Goal: Task Accomplishment & Management: Complete application form

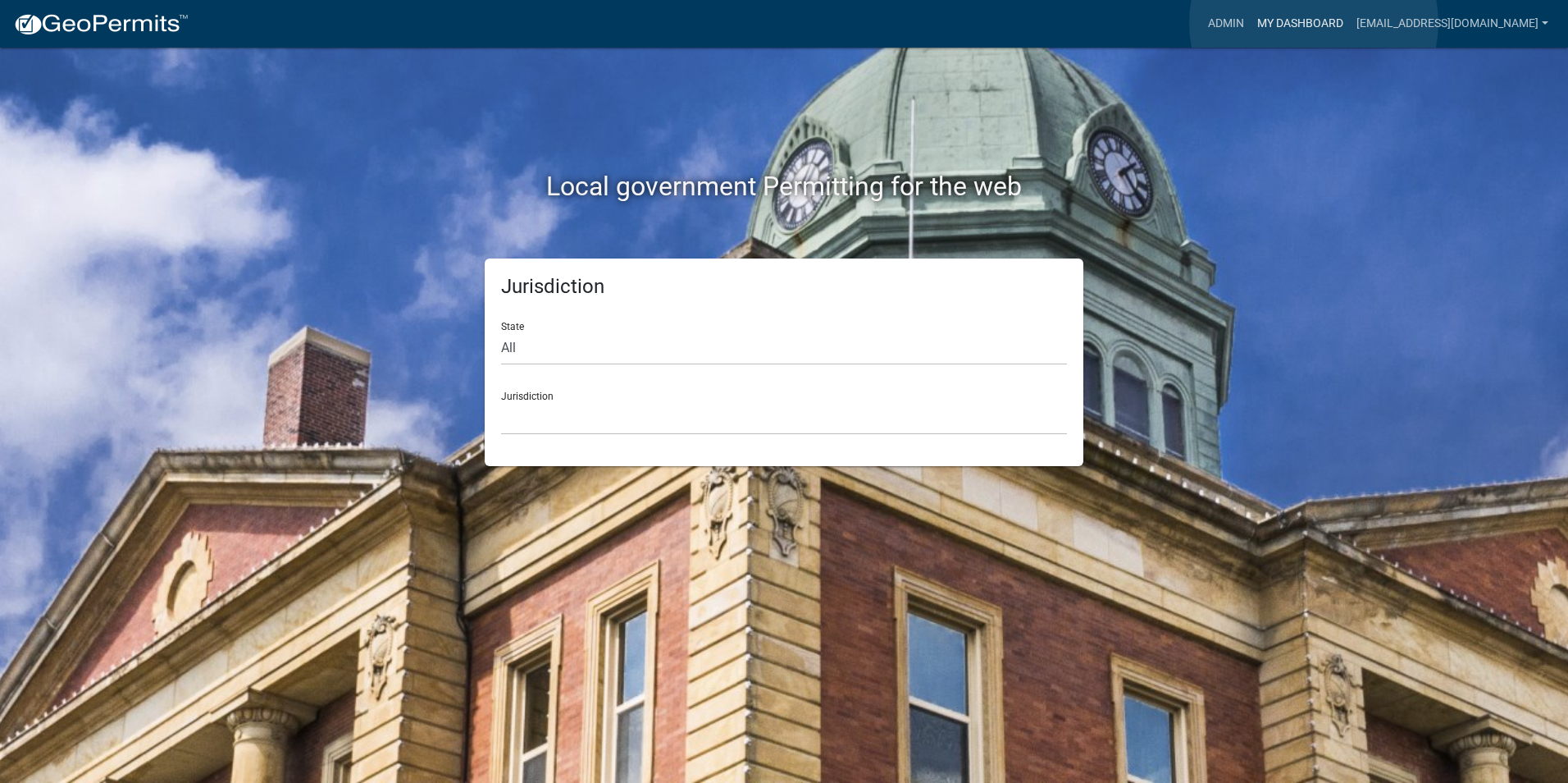
click at [1313, 23] on link "My Dashboard" at bounding box center [1300, 23] width 99 height 31
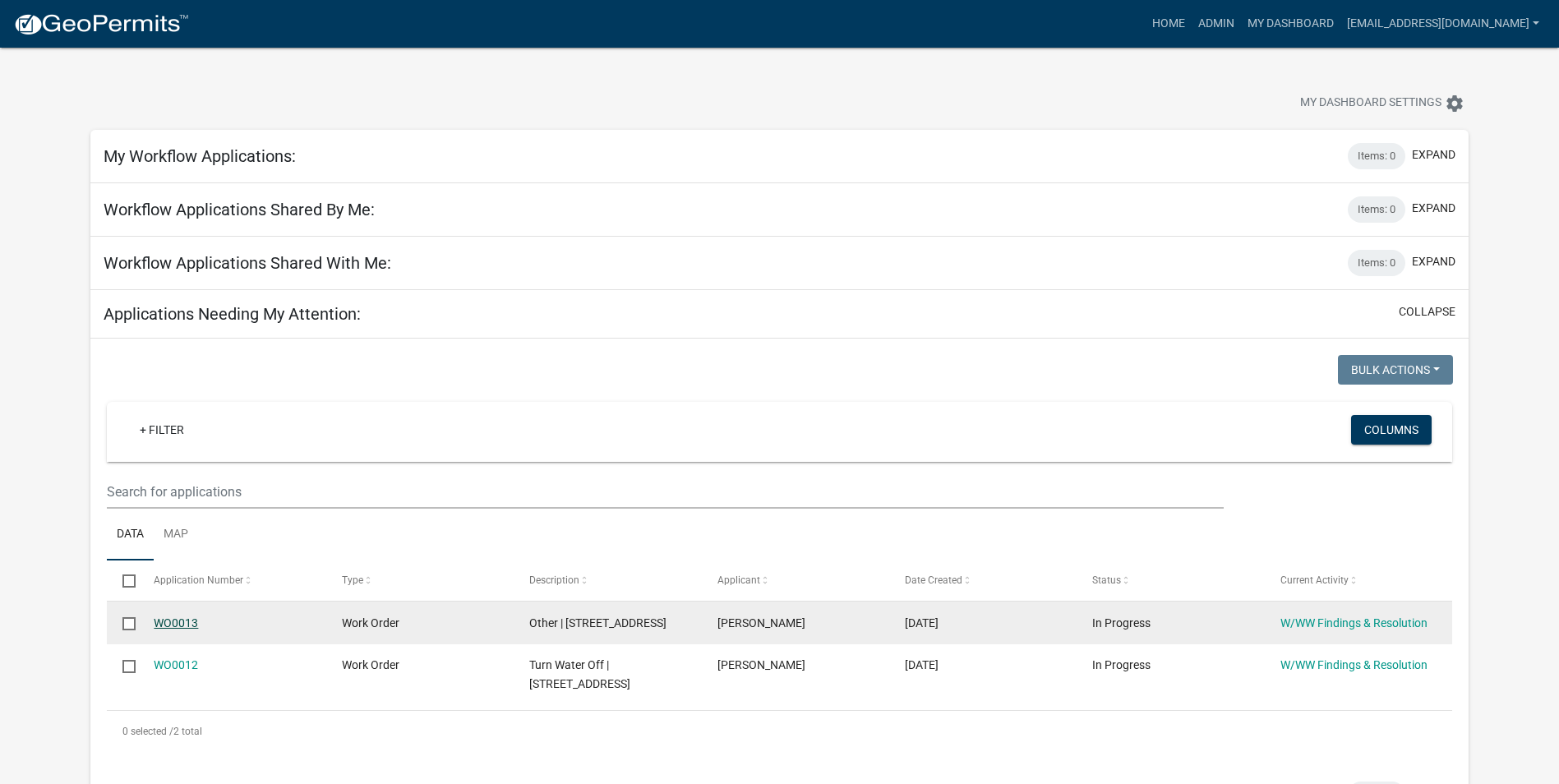
click at [192, 622] on link "WO0013" at bounding box center [176, 622] width 45 height 13
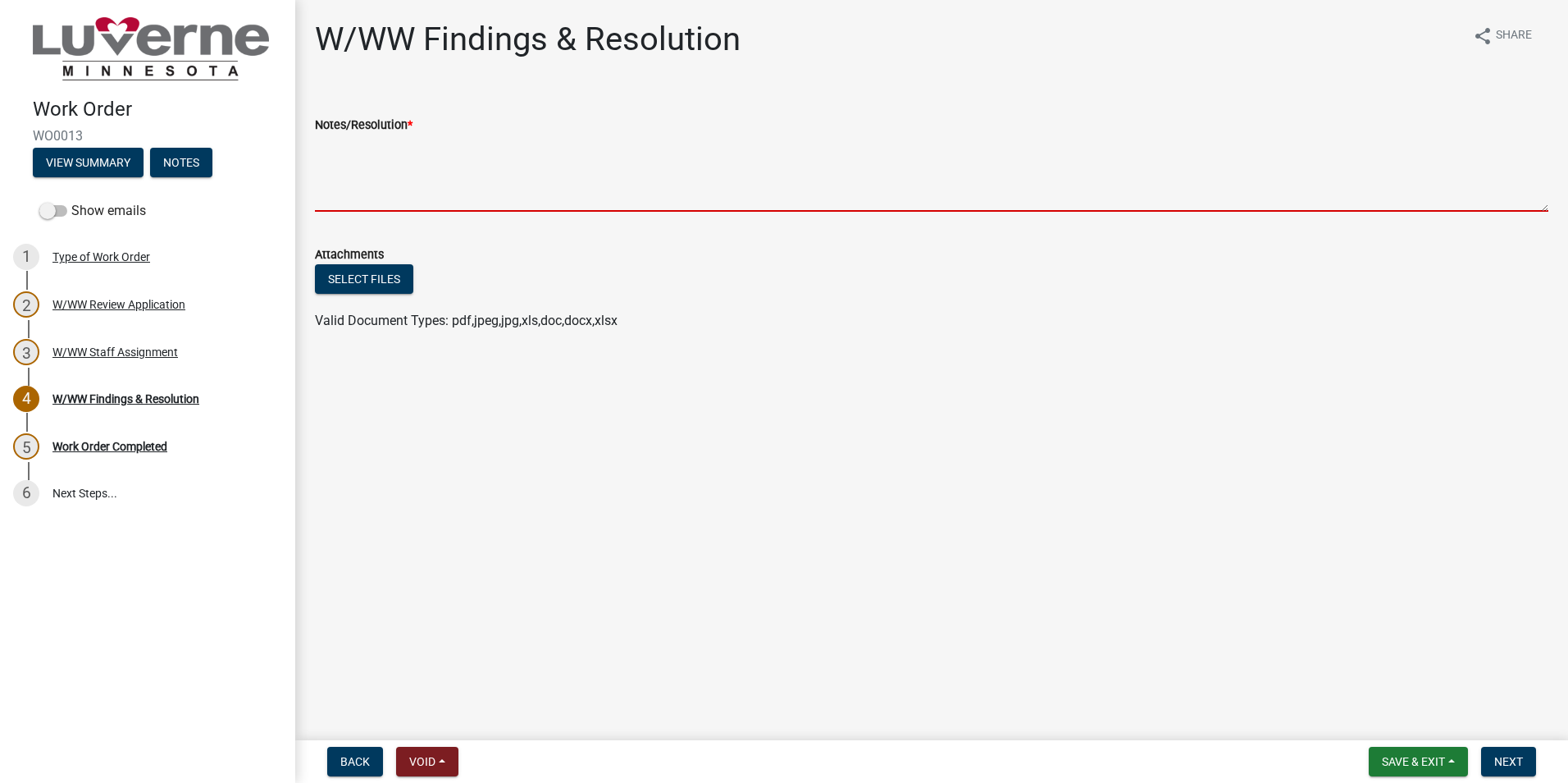
click at [436, 186] on textarea "Notes/Resolution *" at bounding box center [931, 172] width 1234 height 77
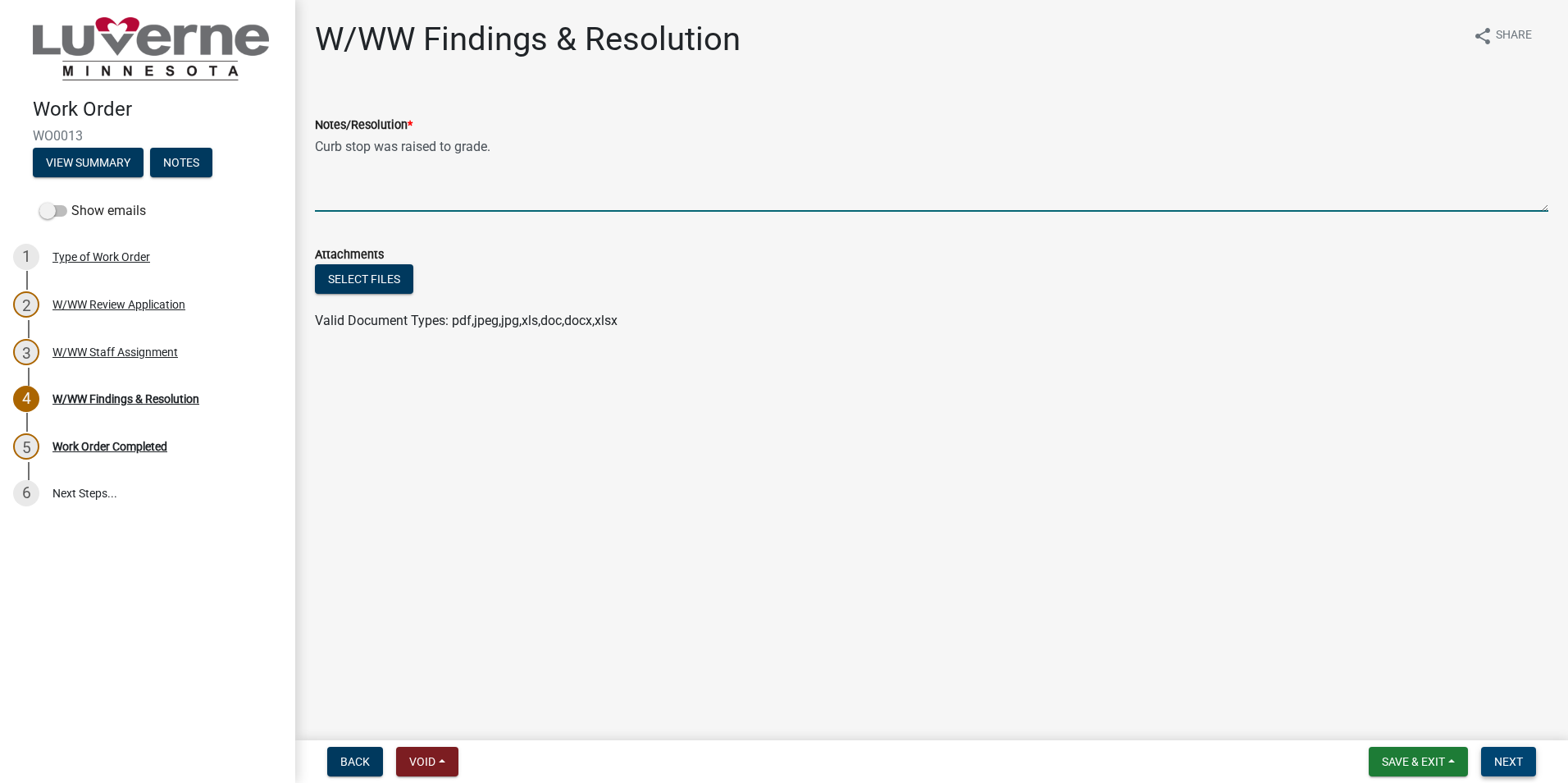
type textarea "Curb stop was raised to grade."
click at [1510, 765] on span "Next" at bounding box center [1509, 761] width 29 height 13
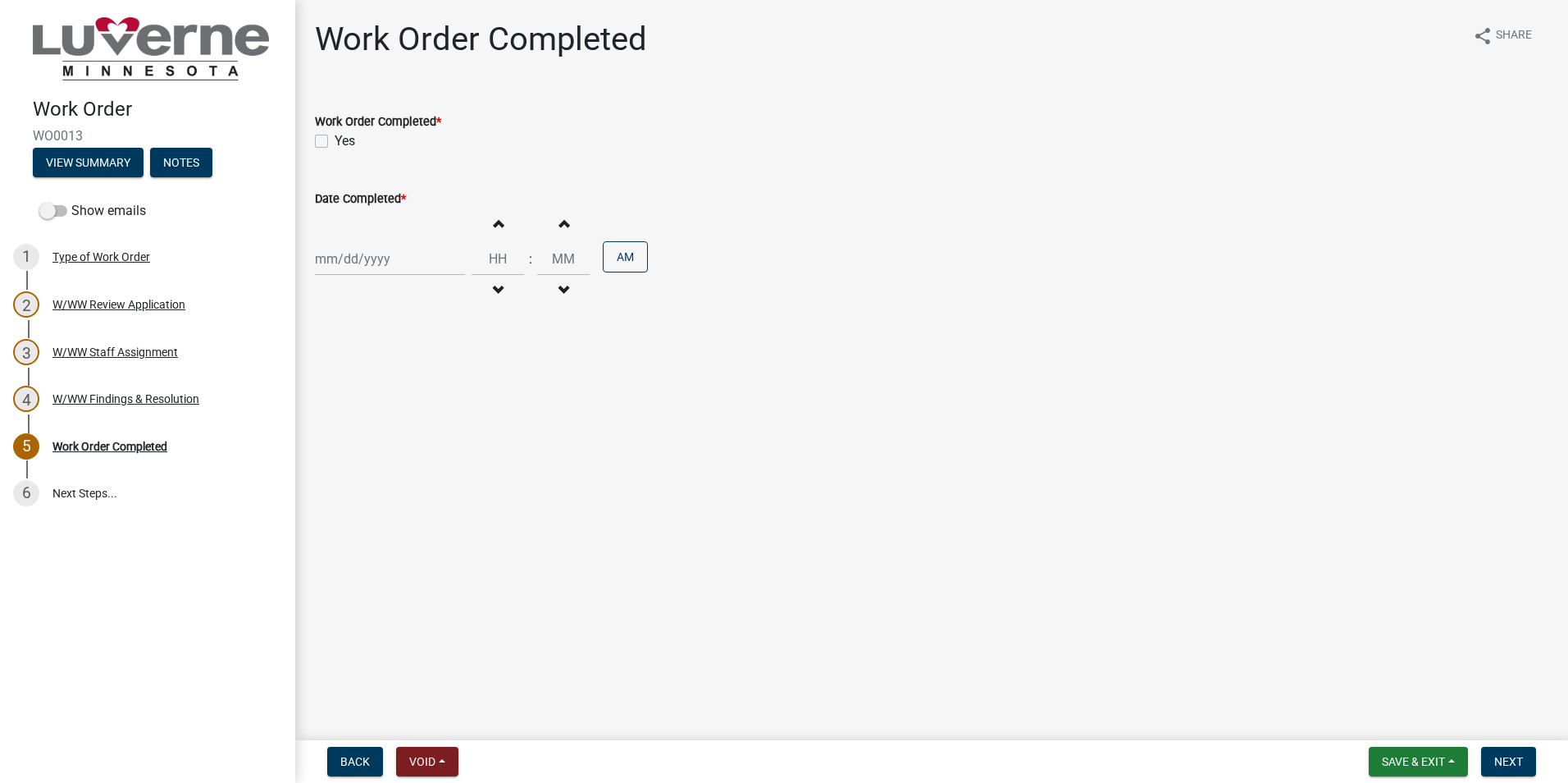
click at [363, 271] on div at bounding box center [390, 259] width 150 height 34
select select "10"
select select "2025"
click at [605, 354] on main "Work Order Completed share Share Work Order Completed * Yes Date Completed * Ja…" at bounding box center [931, 367] width 1272 height 733
click at [391, 259] on div at bounding box center [390, 259] width 150 height 34
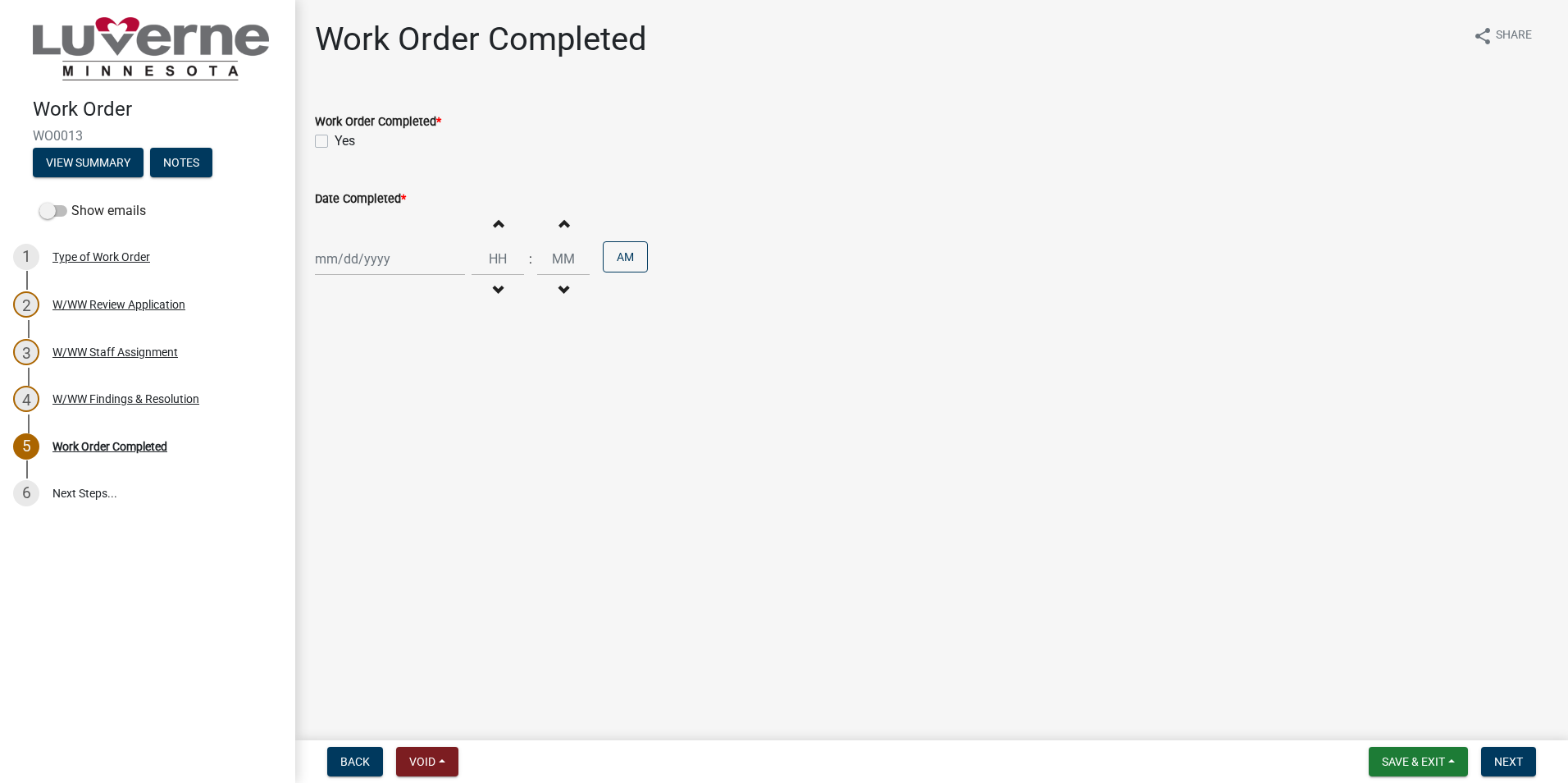
select select "10"
select select "2025"
click at [437, 375] on div "10" at bounding box center [436, 372] width 26 height 26
type input "[DATE]"
click at [501, 253] on input "Hours" at bounding box center [498, 259] width 52 height 34
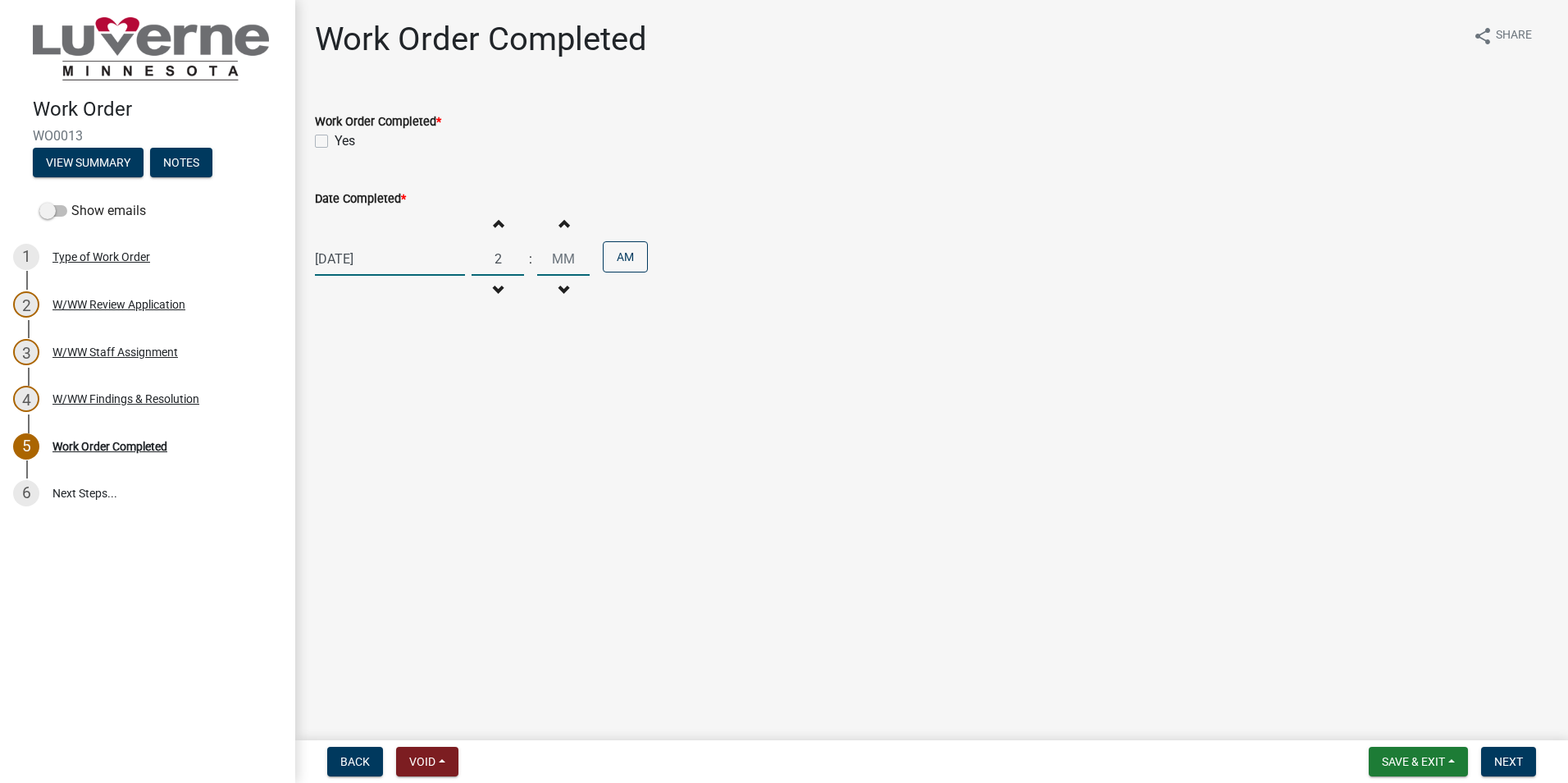
type input "02"
type input "00"
click at [632, 261] on button "AM" at bounding box center [625, 257] width 45 height 31
click at [649, 359] on main "Work Order Completed share Share Work Order Completed * Yes Date Completed * [D…" at bounding box center [931, 367] width 1272 height 733
click at [334, 141] on label "Yes" at bounding box center [344, 141] width 20 height 19
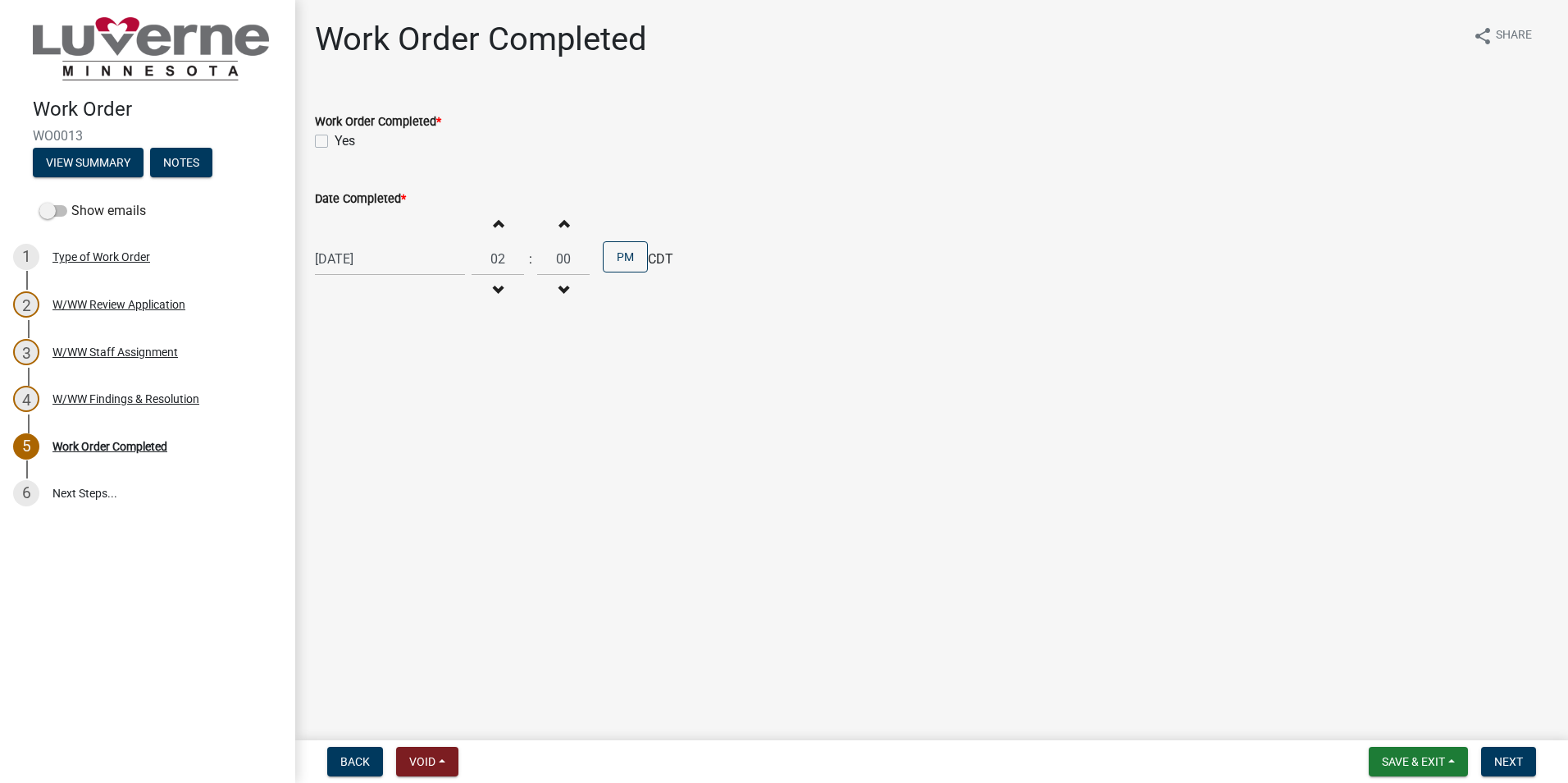
click at [334, 141] on input "Yes" at bounding box center [339, 136] width 11 height 11
checkbox input "true"
click at [1498, 753] on button "Next" at bounding box center [1508, 762] width 55 height 29
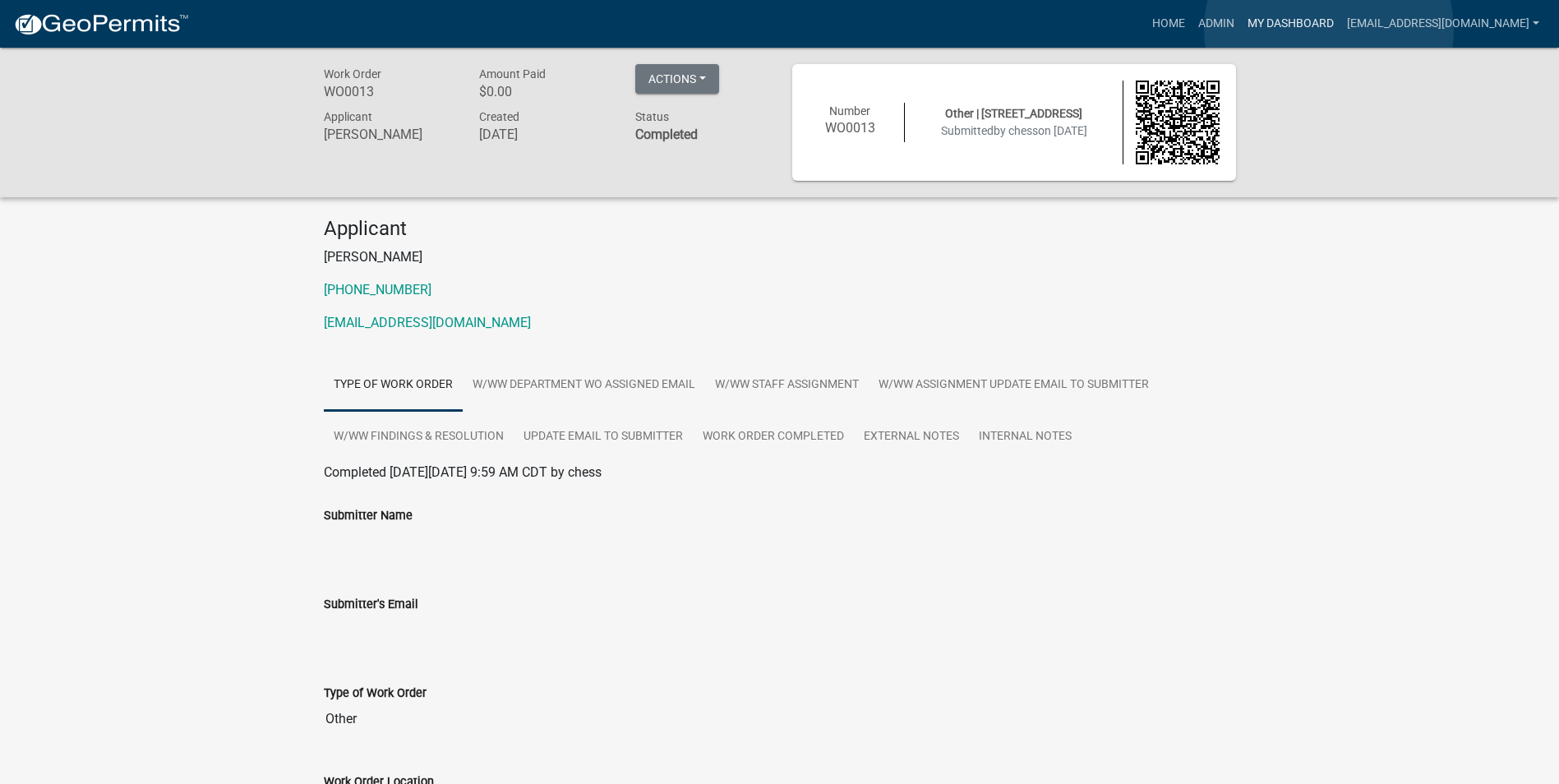
click at [1329, 29] on link "My Dashboard" at bounding box center [1291, 23] width 99 height 31
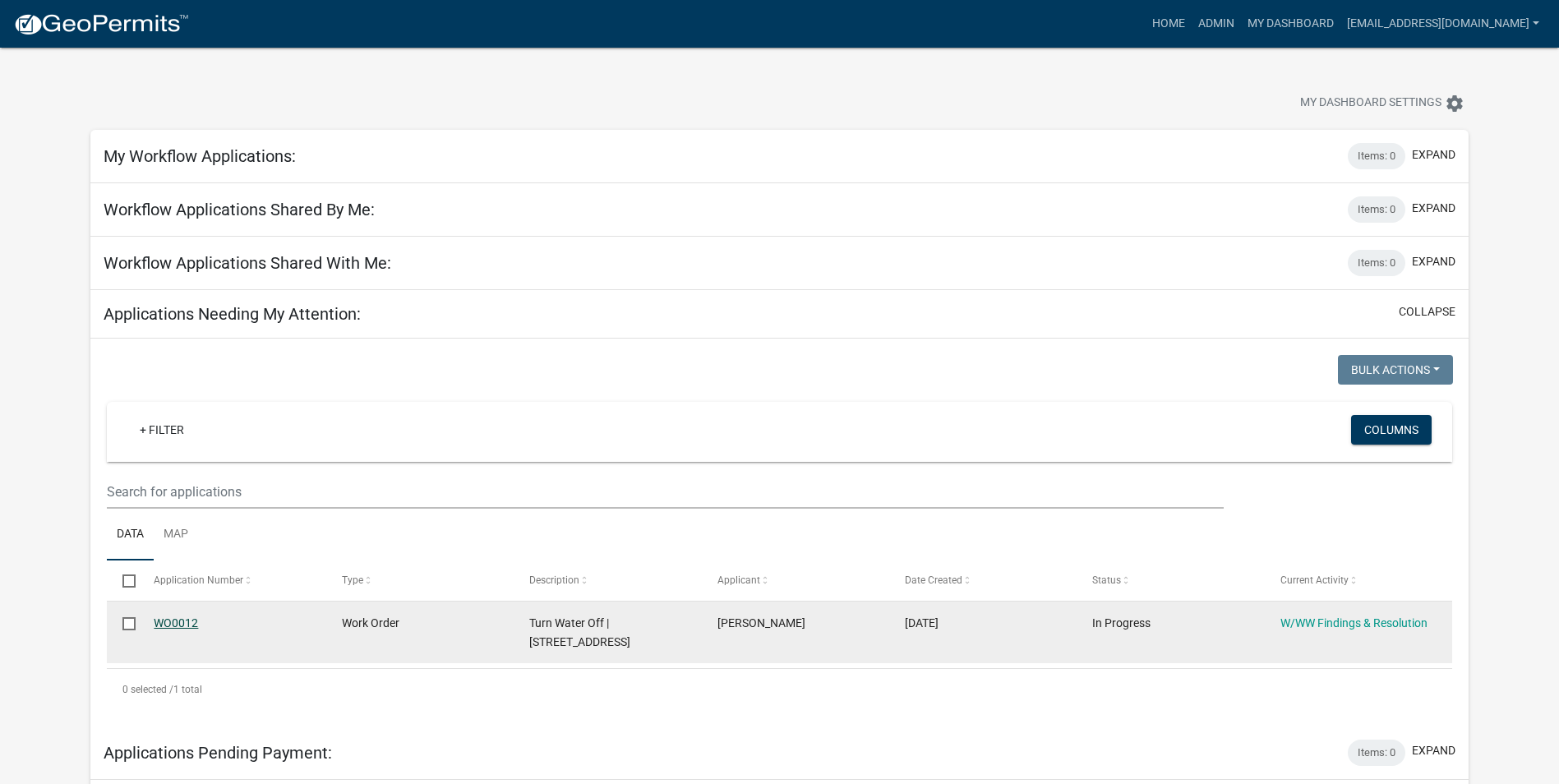
click at [174, 624] on link "WO0012" at bounding box center [176, 622] width 45 height 13
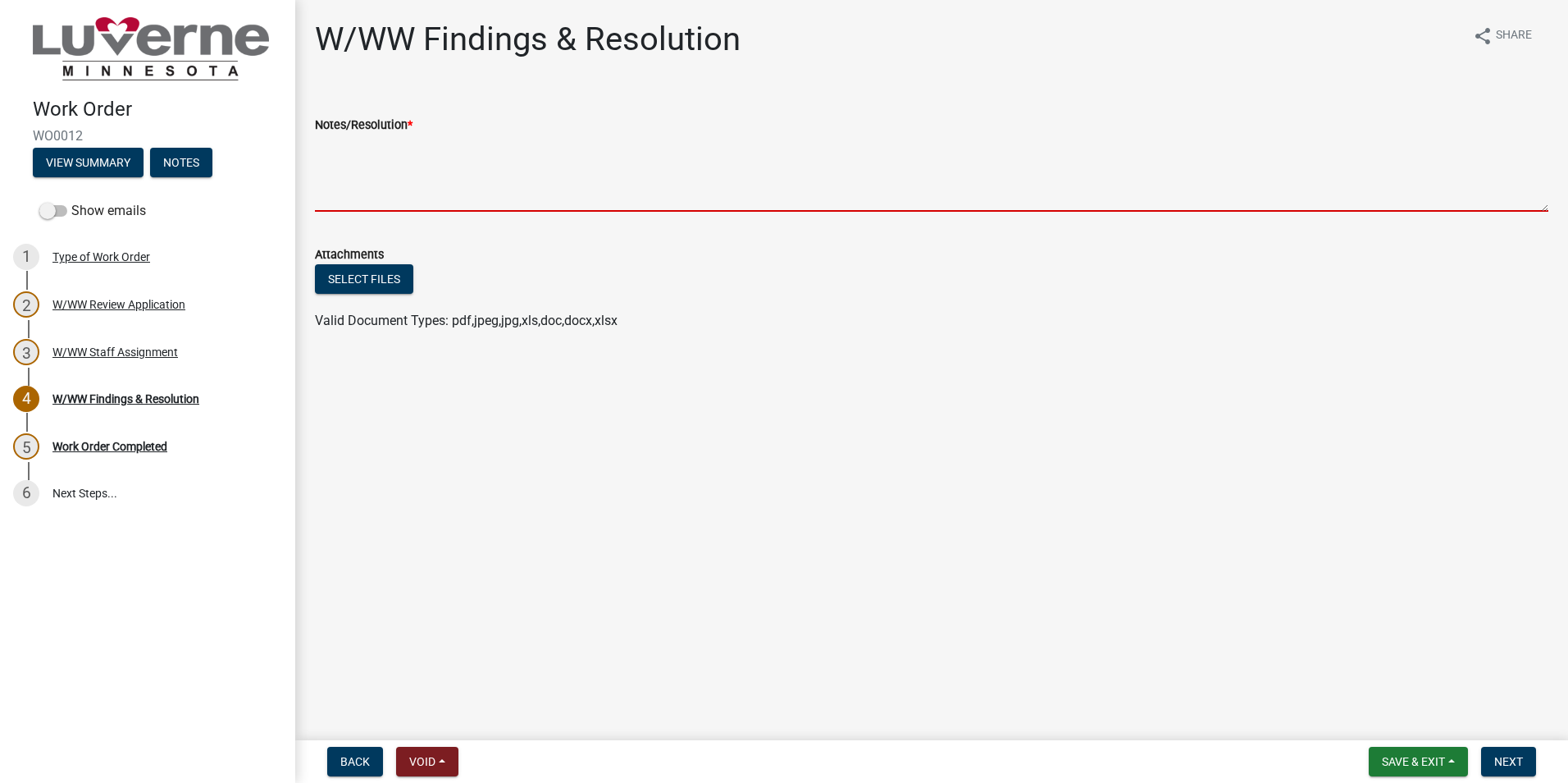
click at [400, 172] on textarea "Notes/Resolution *" at bounding box center [931, 172] width 1234 height 77
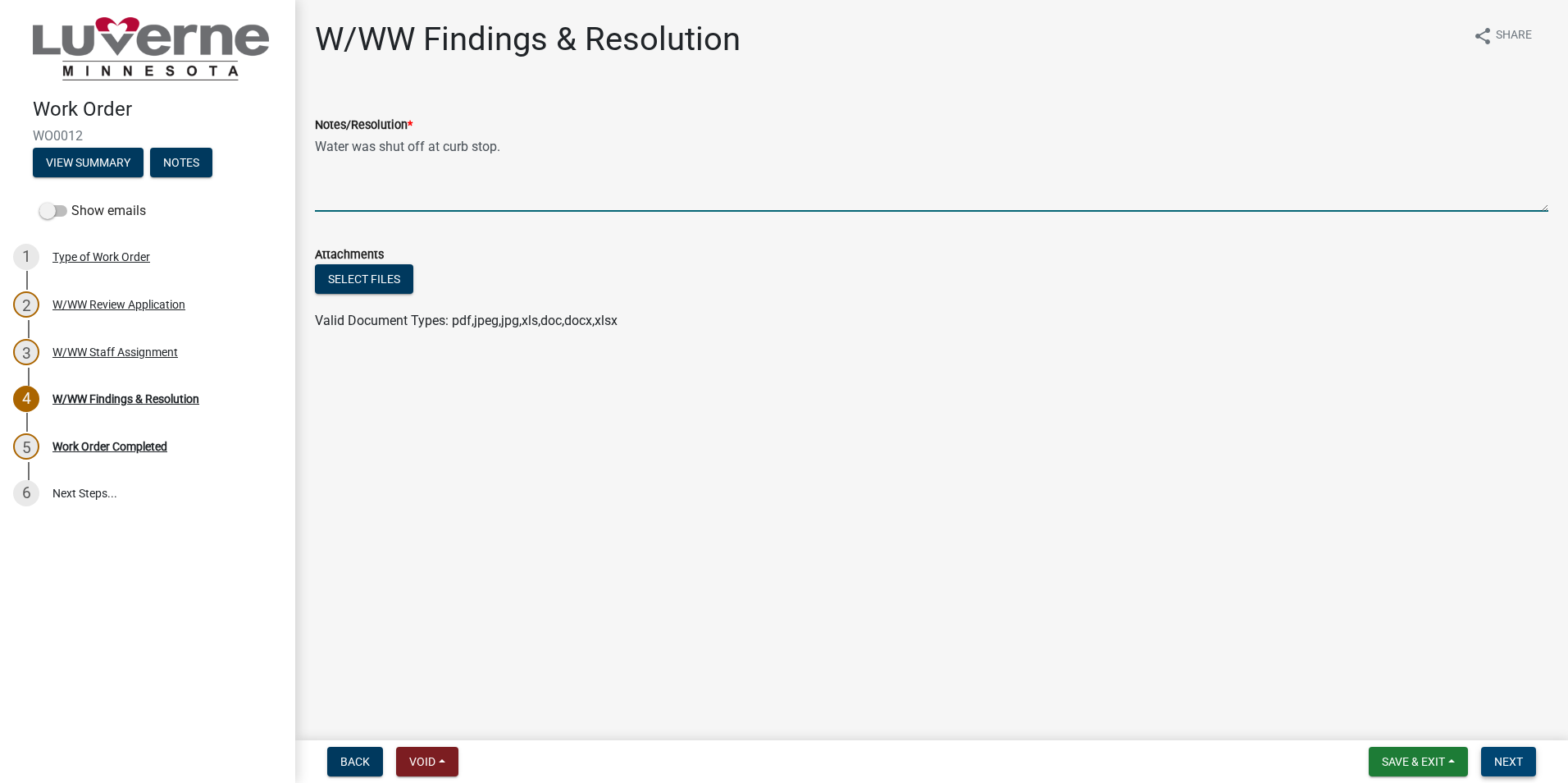
type textarea "Water was shut off at curb stop."
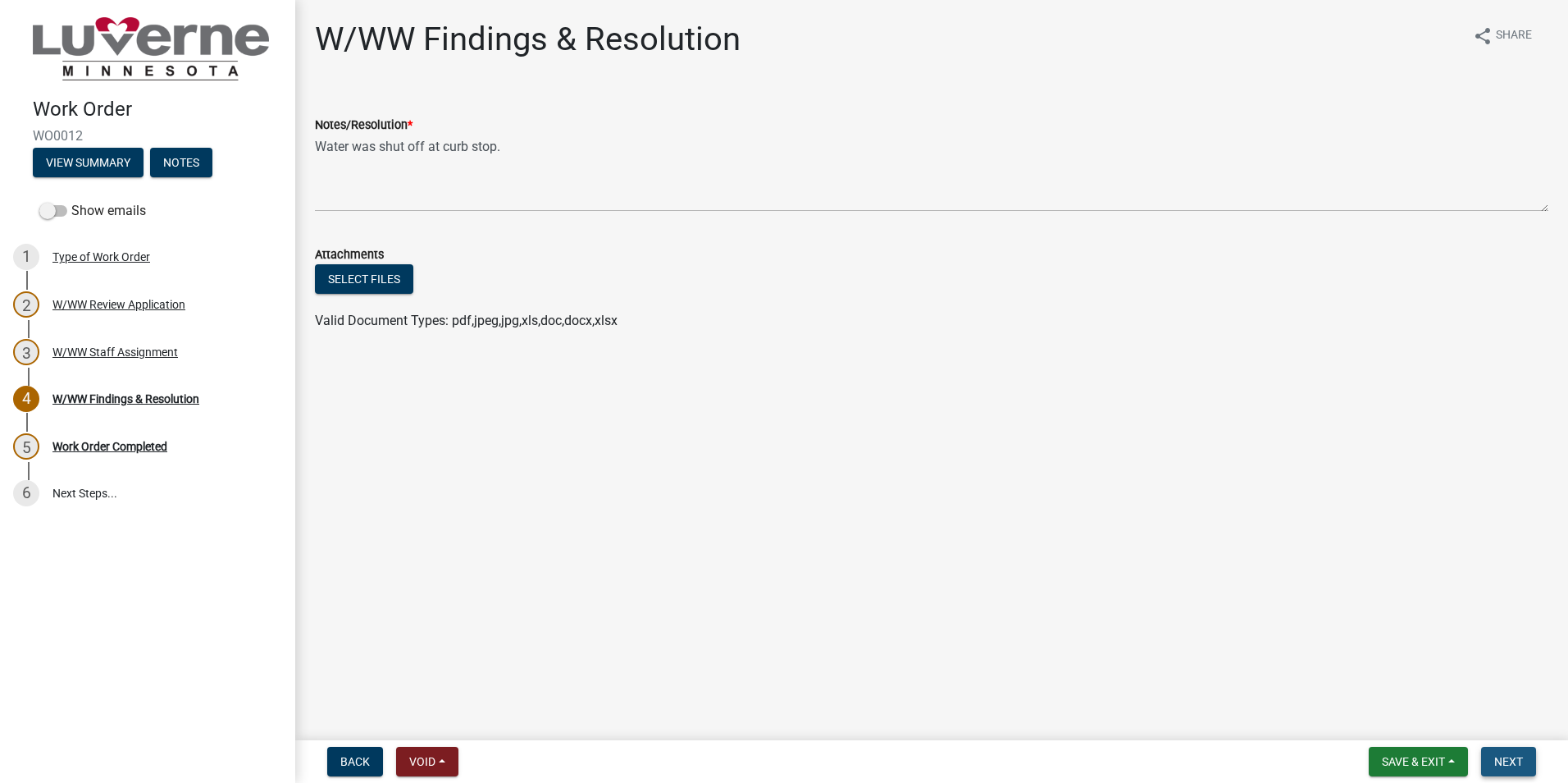
click at [1505, 768] on span "Next" at bounding box center [1509, 761] width 29 height 13
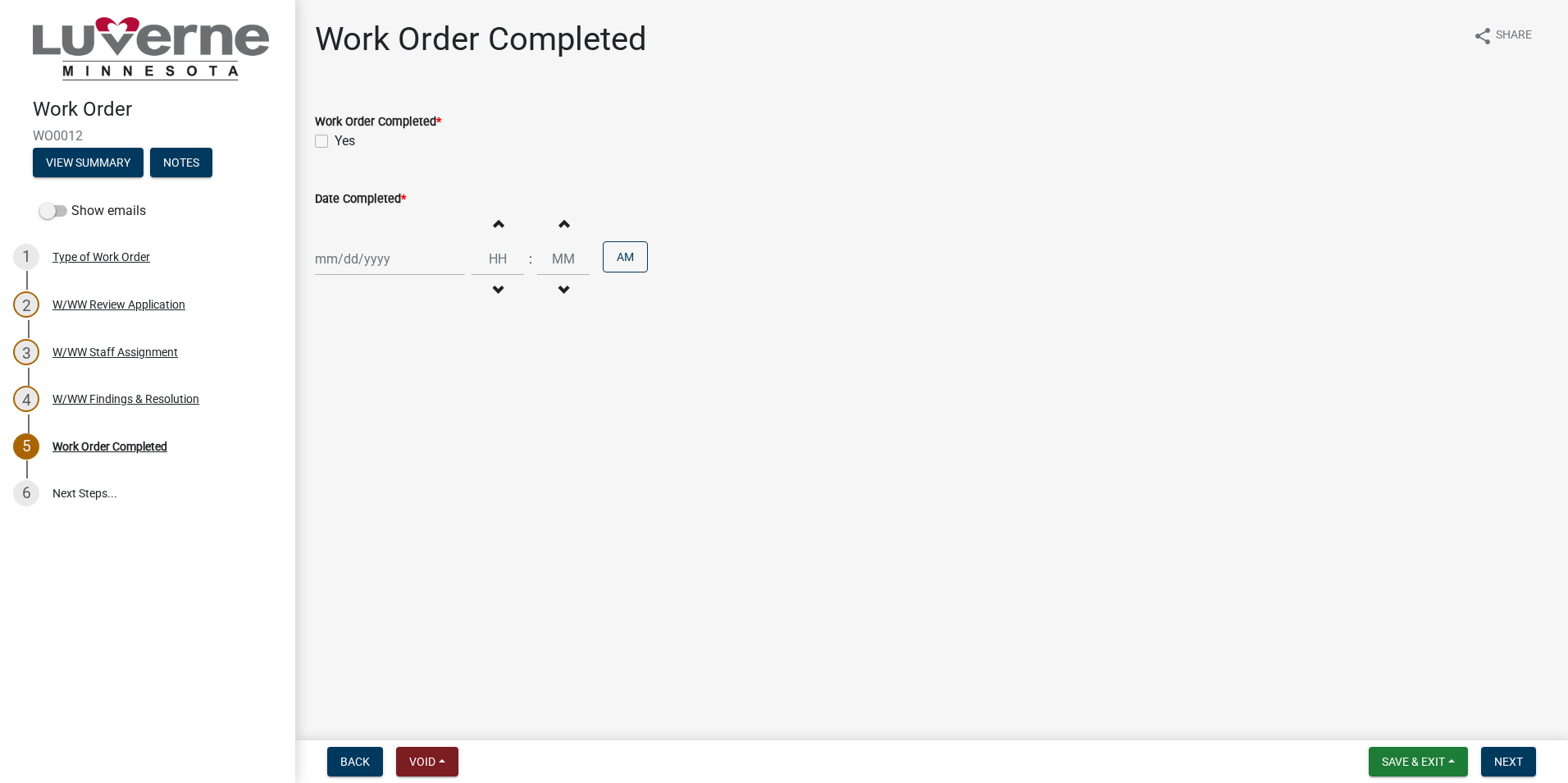
click at [421, 265] on div at bounding box center [390, 259] width 150 height 34
select select "10"
select select "2025"
click at [436, 374] on div "10" at bounding box center [436, 372] width 26 height 26
type input "[DATE]"
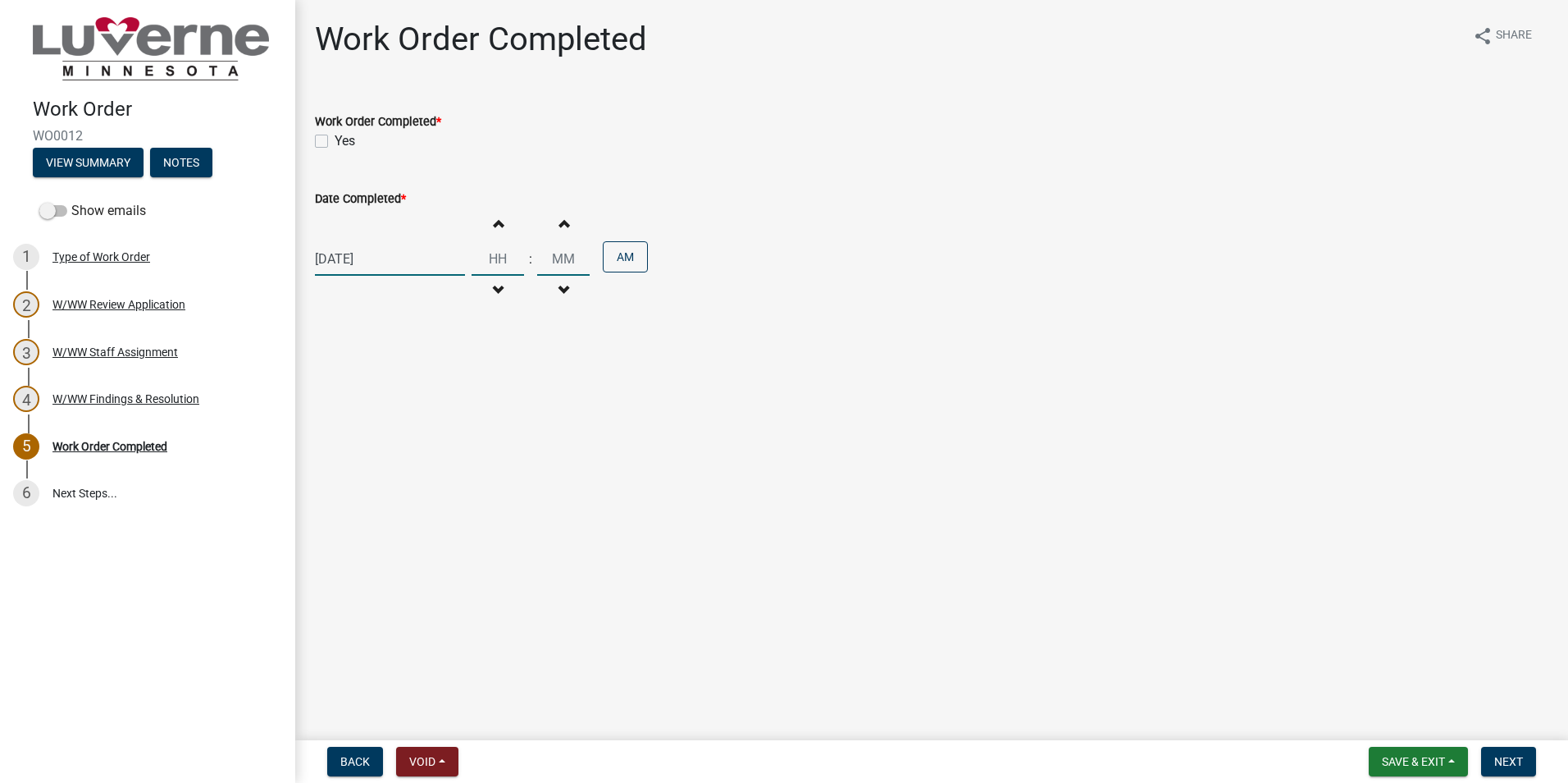
click at [490, 256] on input "Hours" at bounding box center [498, 259] width 52 height 34
type input "11"
type input "00"
click at [627, 257] on button "AM" at bounding box center [625, 257] width 45 height 31
click at [334, 139] on label "Yes" at bounding box center [344, 141] width 20 height 19
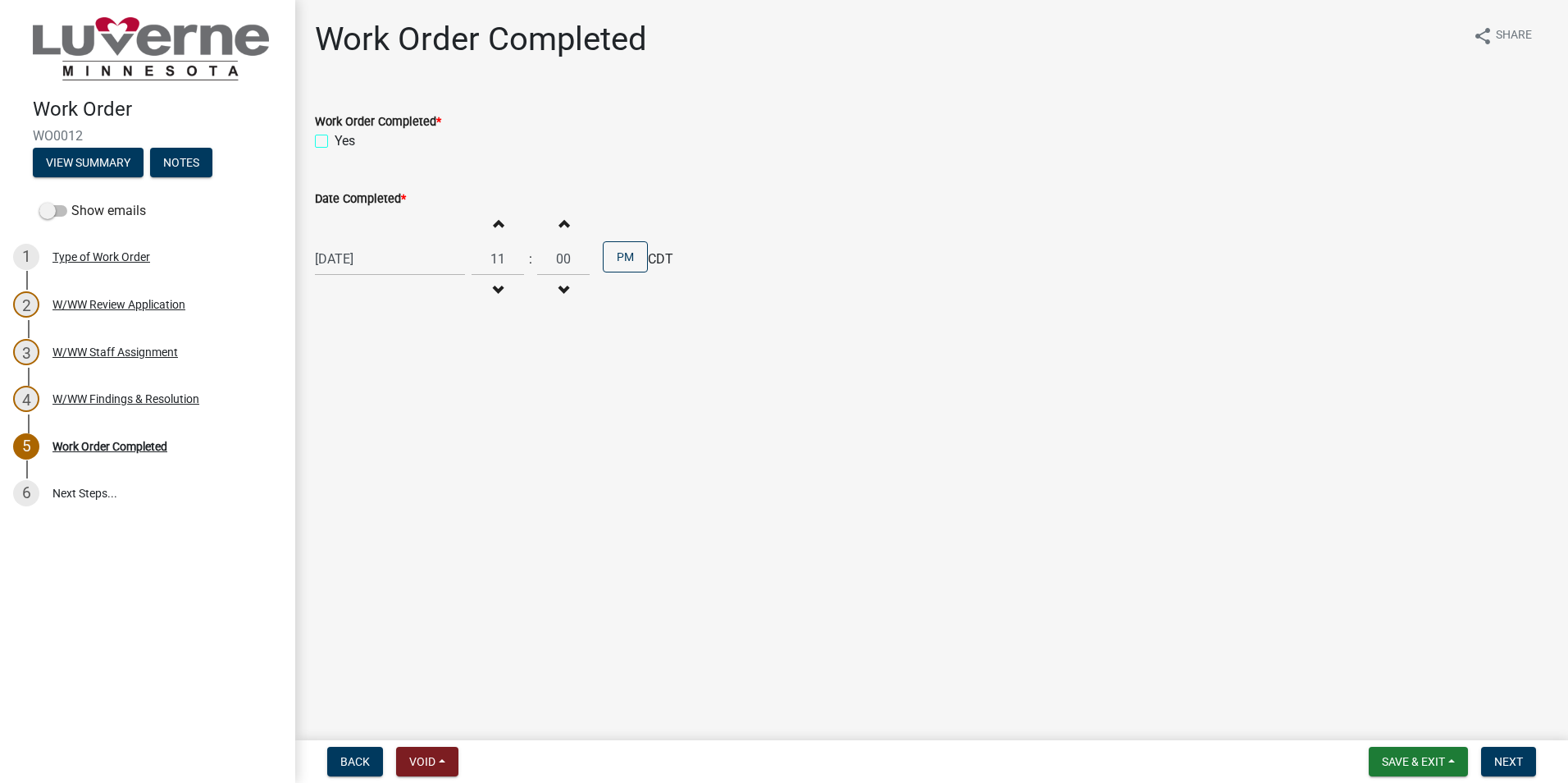
click at [334, 139] on input "Yes" at bounding box center [339, 136] width 11 height 11
checkbox input "true"
click at [1488, 755] on button "Next" at bounding box center [1508, 762] width 55 height 29
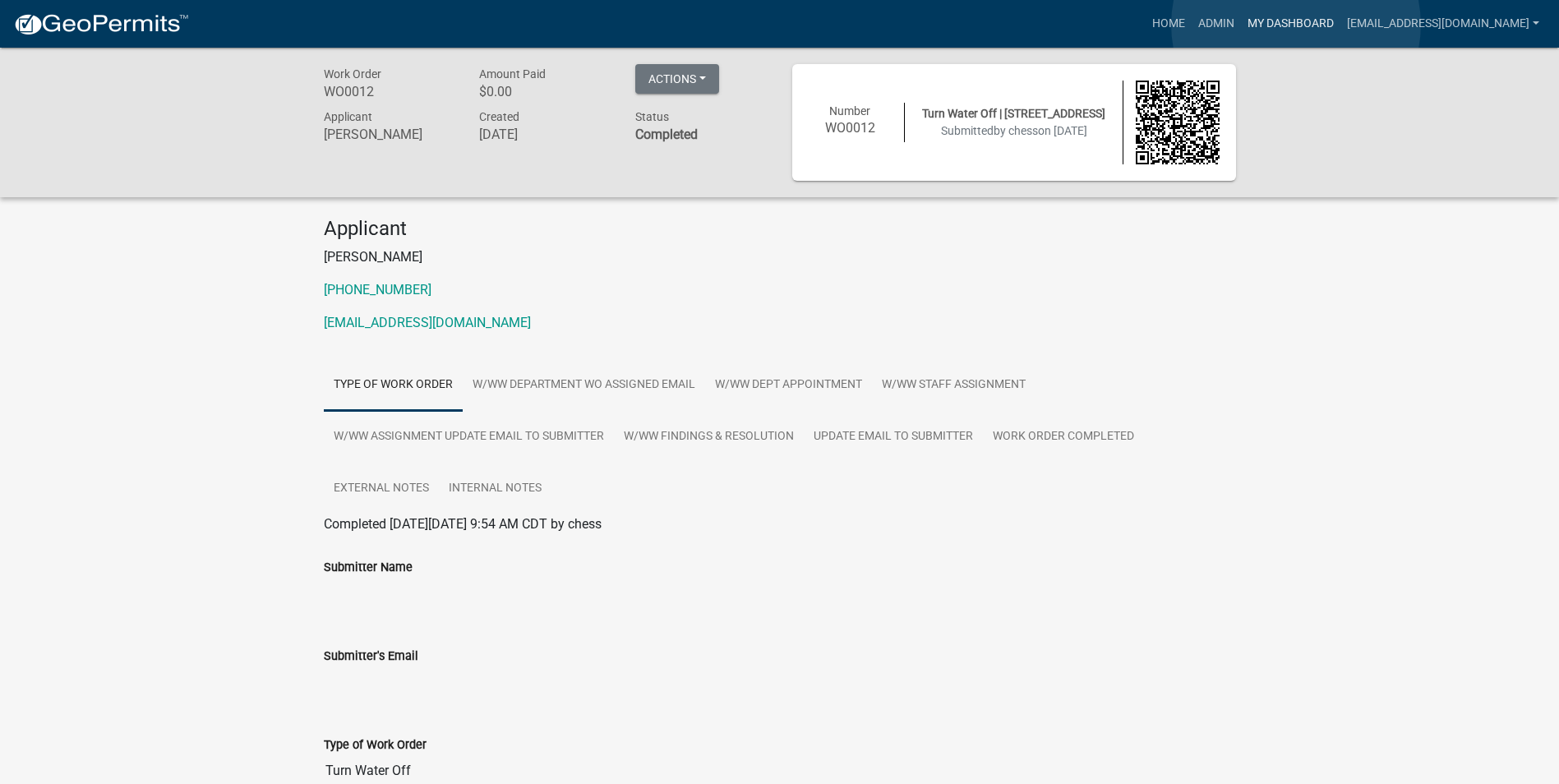
click at [1296, 24] on link "My Dashboard" at bounding box center [1291, 23] width 99 height 31
